Goal: Find contact information: Find contact information

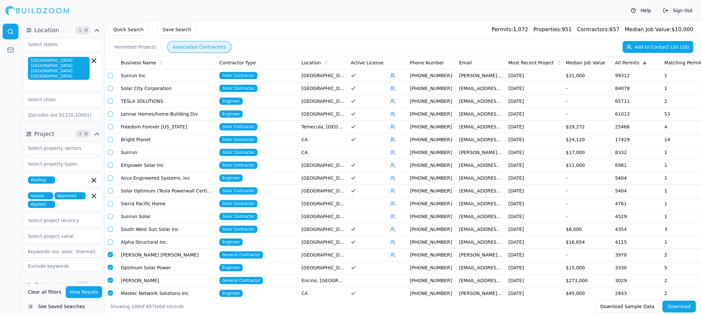
scroll to position [164, 0]
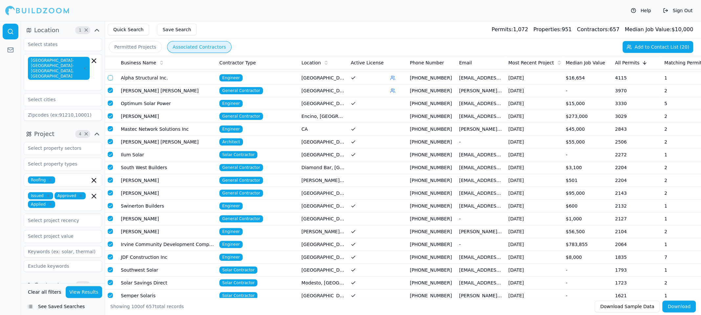
click at [150, 88] on td "[PERSON_NAME] [PERSON_NAME]" at bounding box center [167, 90] width 99 height 13
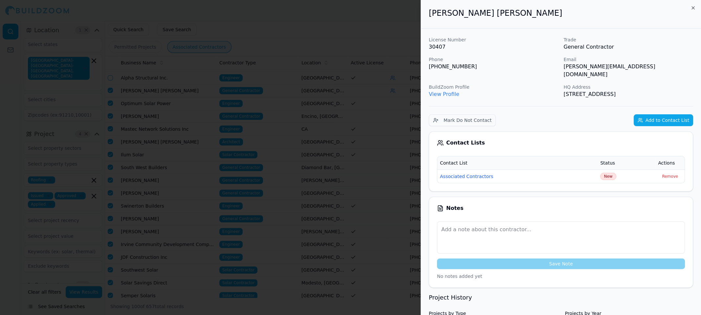
click at [442, 68] on p "[PHONE_NUMBER]" at bounding box center [494, 67] width 130 height 8
click at [650, 56] on div "License Number 30407 Trade General Contractor Phone [PHONE_NUMBER] Email [PERSO…" at bounding box center [561, 67] width 264 height 62
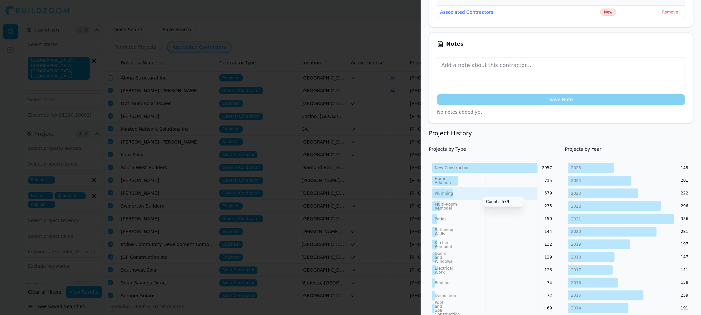
scroll to position [0, 0]
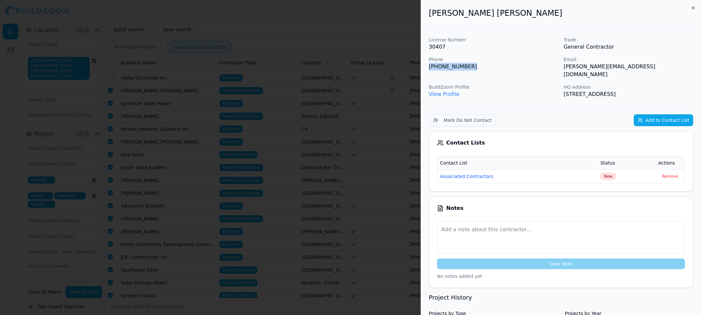
drag, startPoint x: 465, startPoint y: 67, endPoint x: 426, endPoint y: 67, distance: 38.8
copy p "[PHONE_NUMBER]"
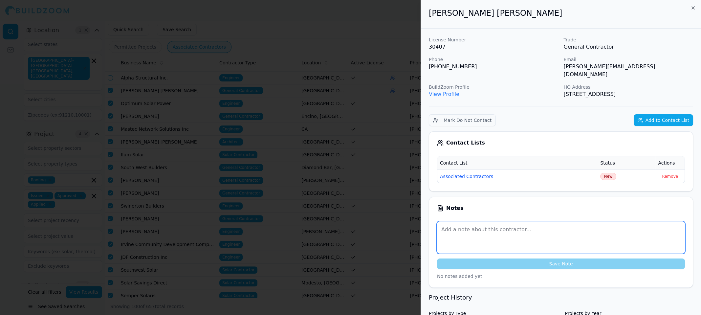
click at [473, 227] on textarea at bounding box center [561, 237] width 248 height 32
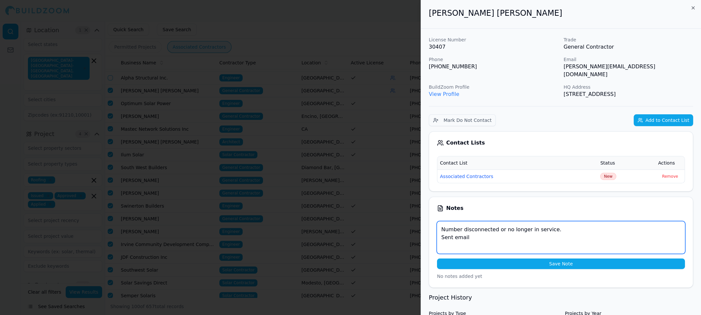
type textarea "Number disconnected or no longer in service. Sent email"
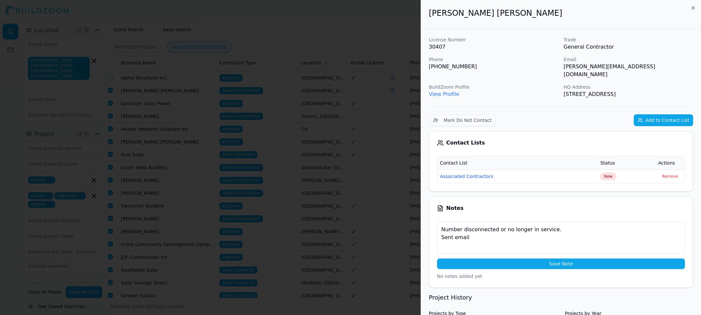
click at [550, 259] on button "Save Note" at bounding box center [561, 264] width 248 height 11
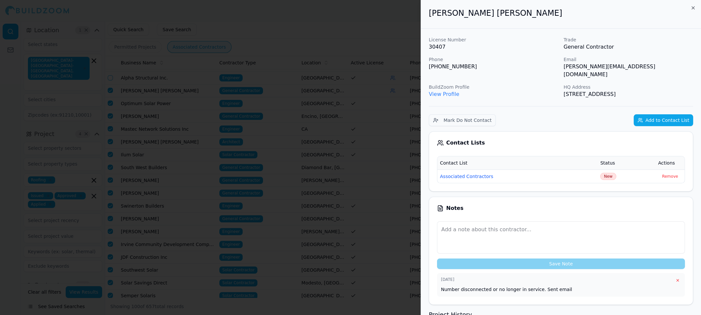
click at [397, 34] on div at bounding box center [350, 157] width 701 height 315
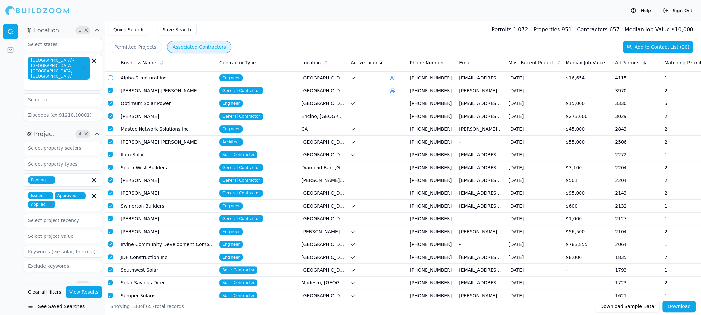
click at [109, 89] on button "button" at bounding box center [110, 90] width 5 height 5
click at [137, 102] on td "Optimum Solar Power" at bounding box center [167, 103] width 99 height 13
